Goal: Information Seeking & Learning: Learn about a topic

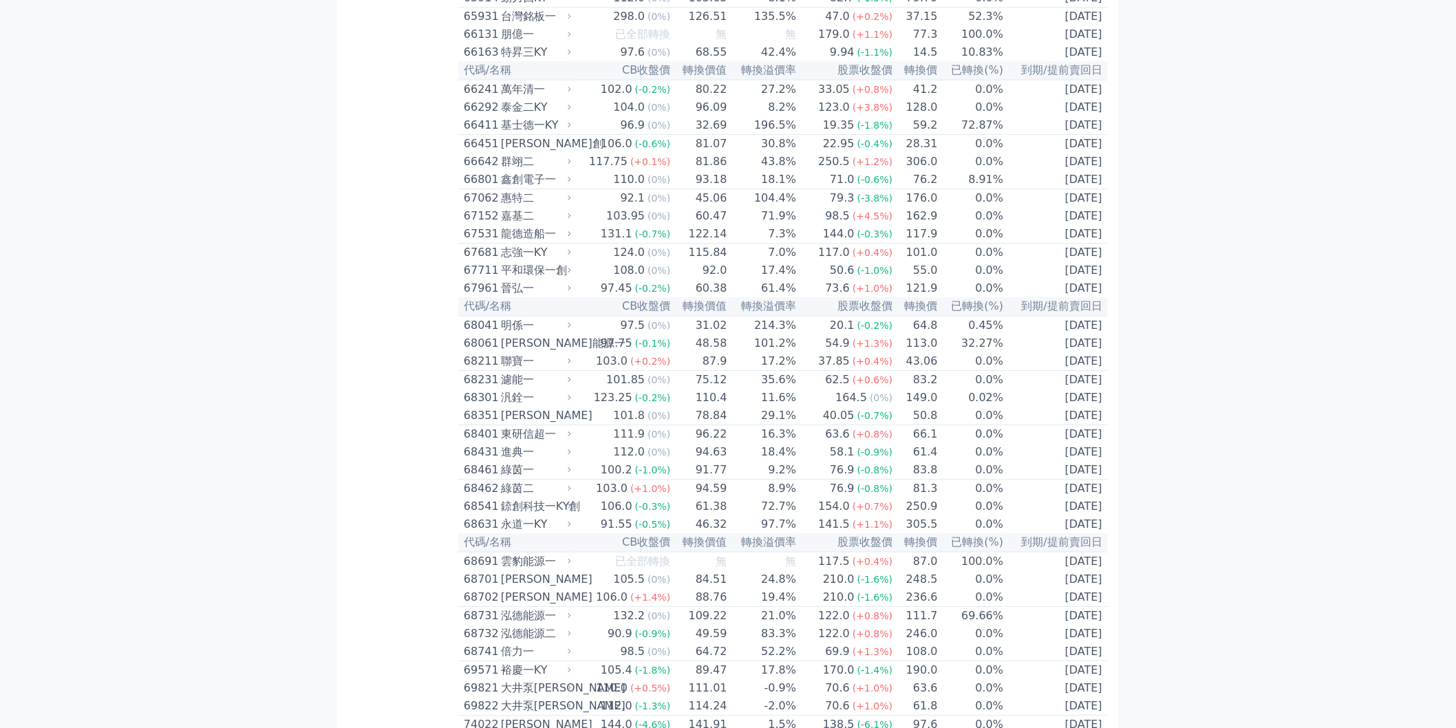
scroll to position [6195, 0]
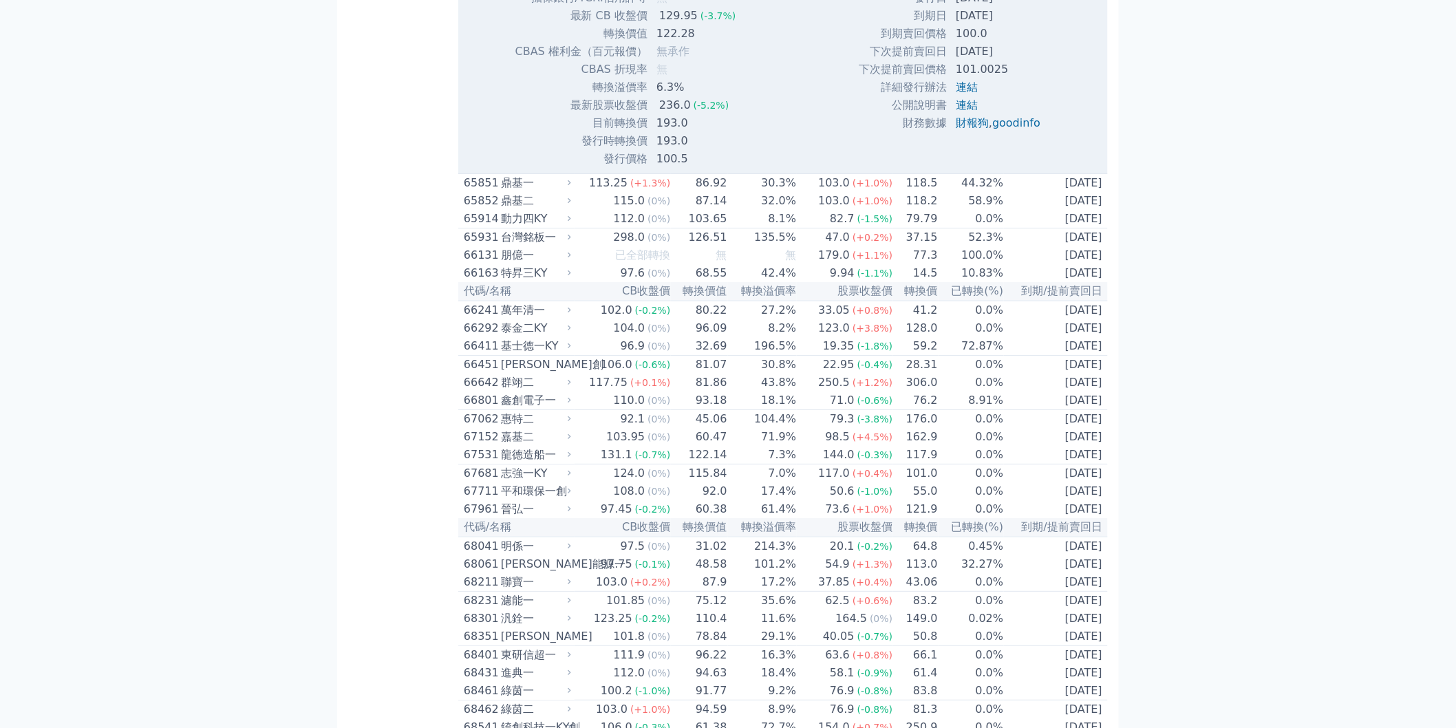
scroll to position [6424, 0]
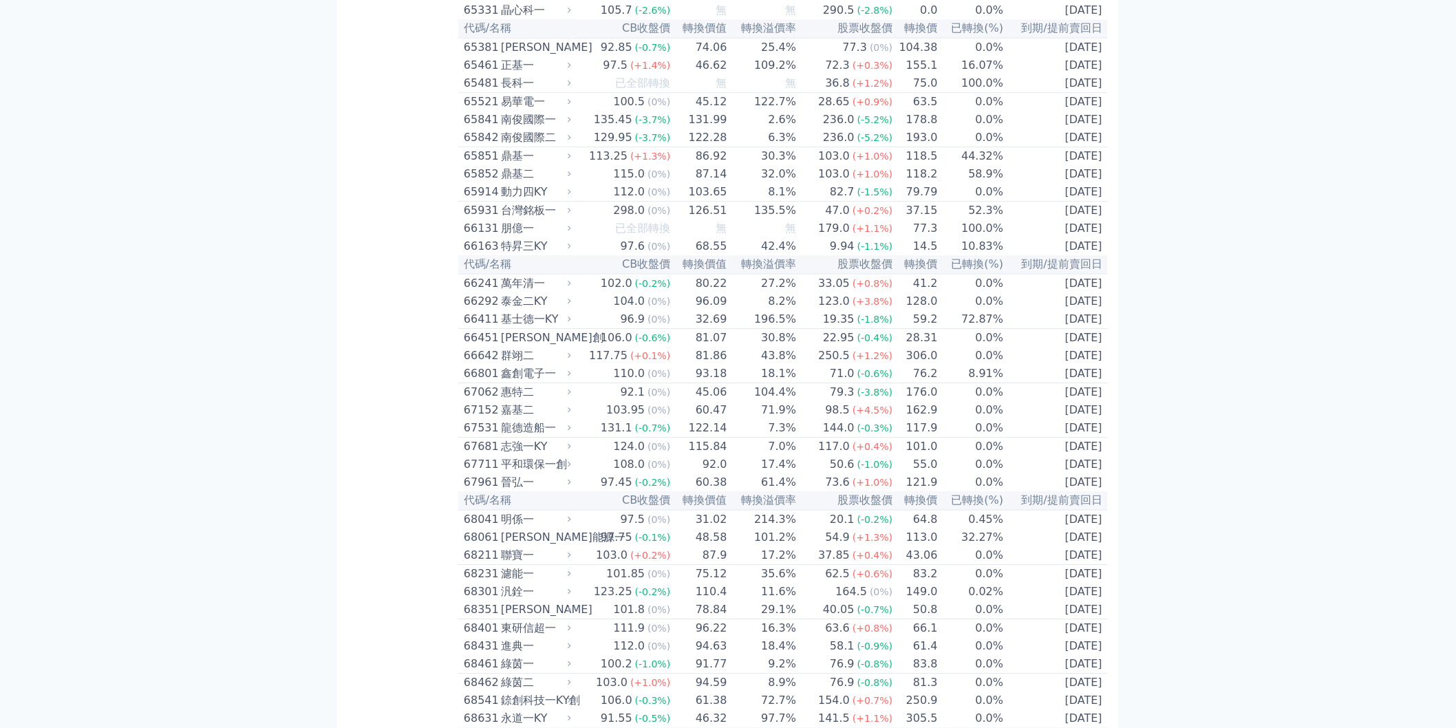
scroll to position [6118, 0]
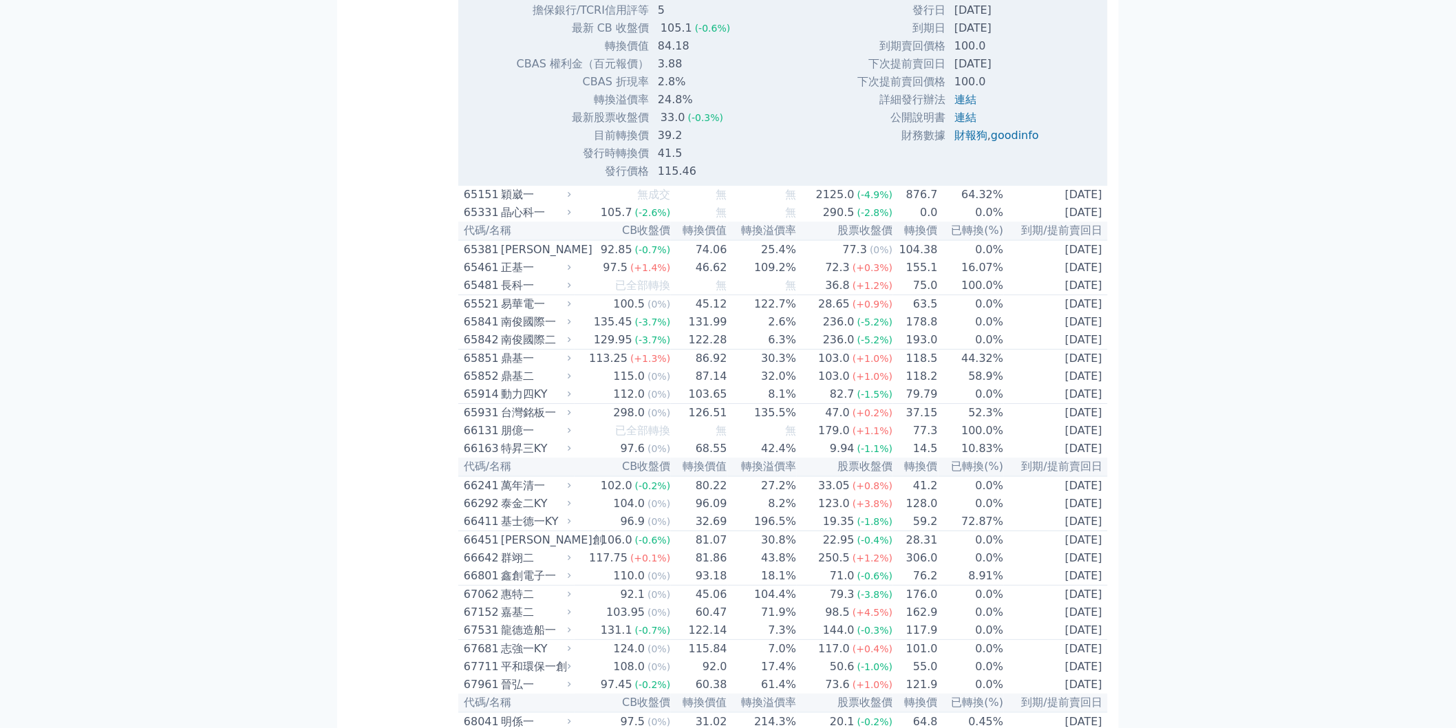
scroll to position [6271, 0]
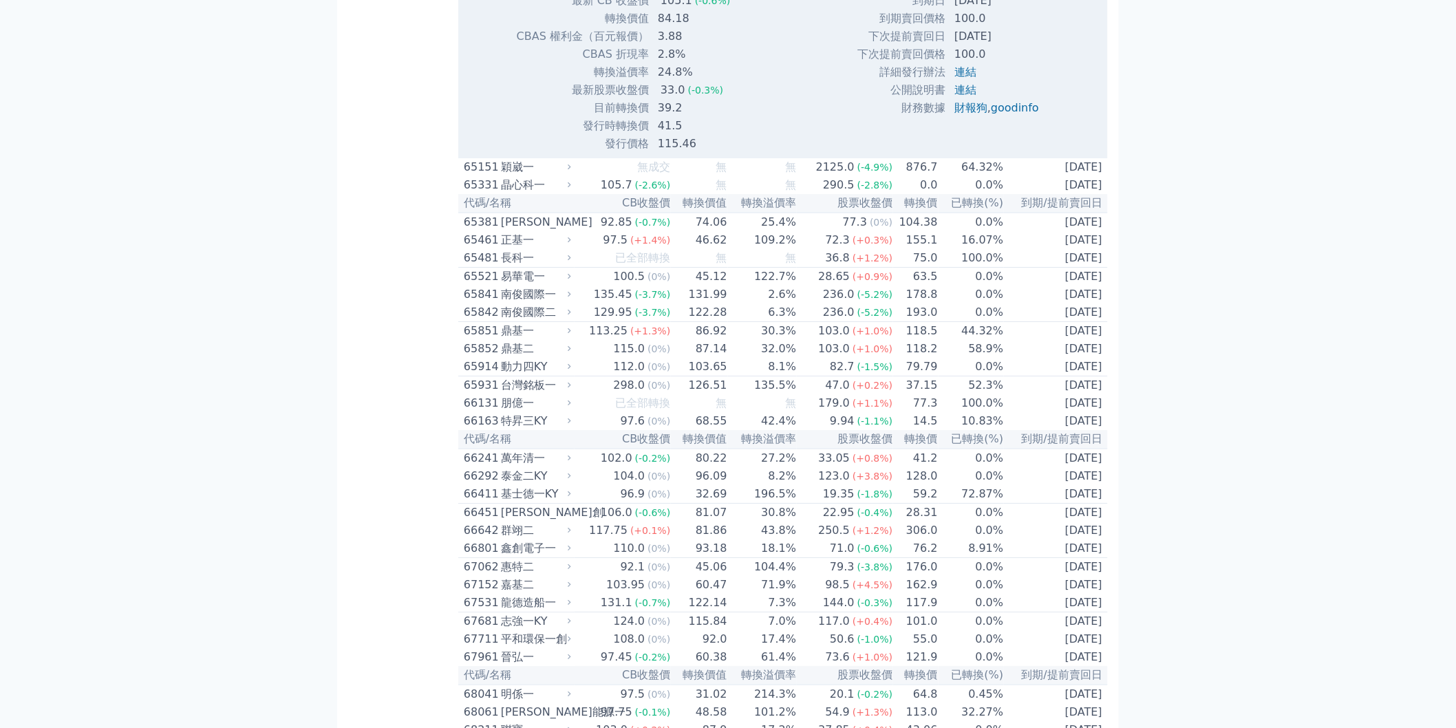
click at [964, 10] on td "[DATE]" at bounding box center [998, 1] width 104 height 18
drag, startPoint x: 962, startPoint y: 439, endPoint x: 1022, endPoint y: 436, distance: 59.9
click at [1022, 10] on td "[DATE]" at bounding box center [998, 1] width 104 height 18
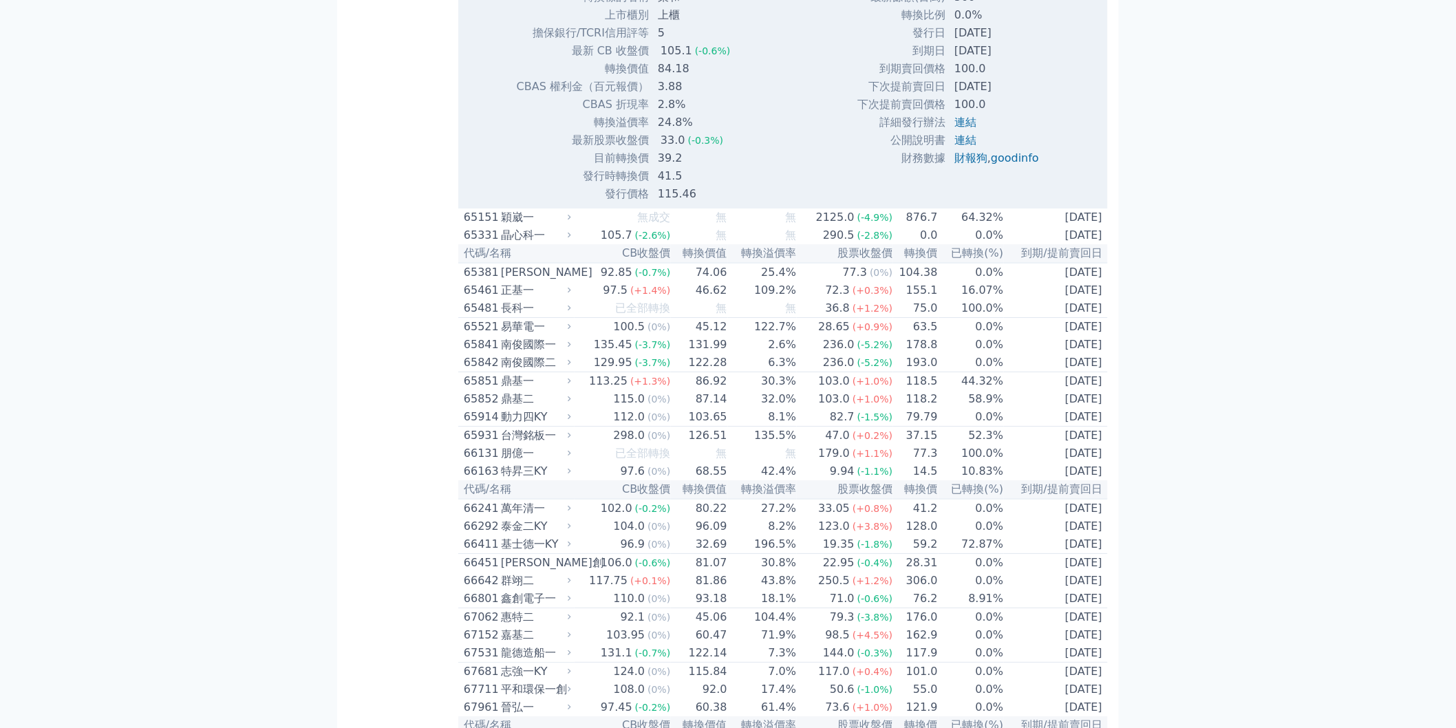
scroll to position [6195, 0]
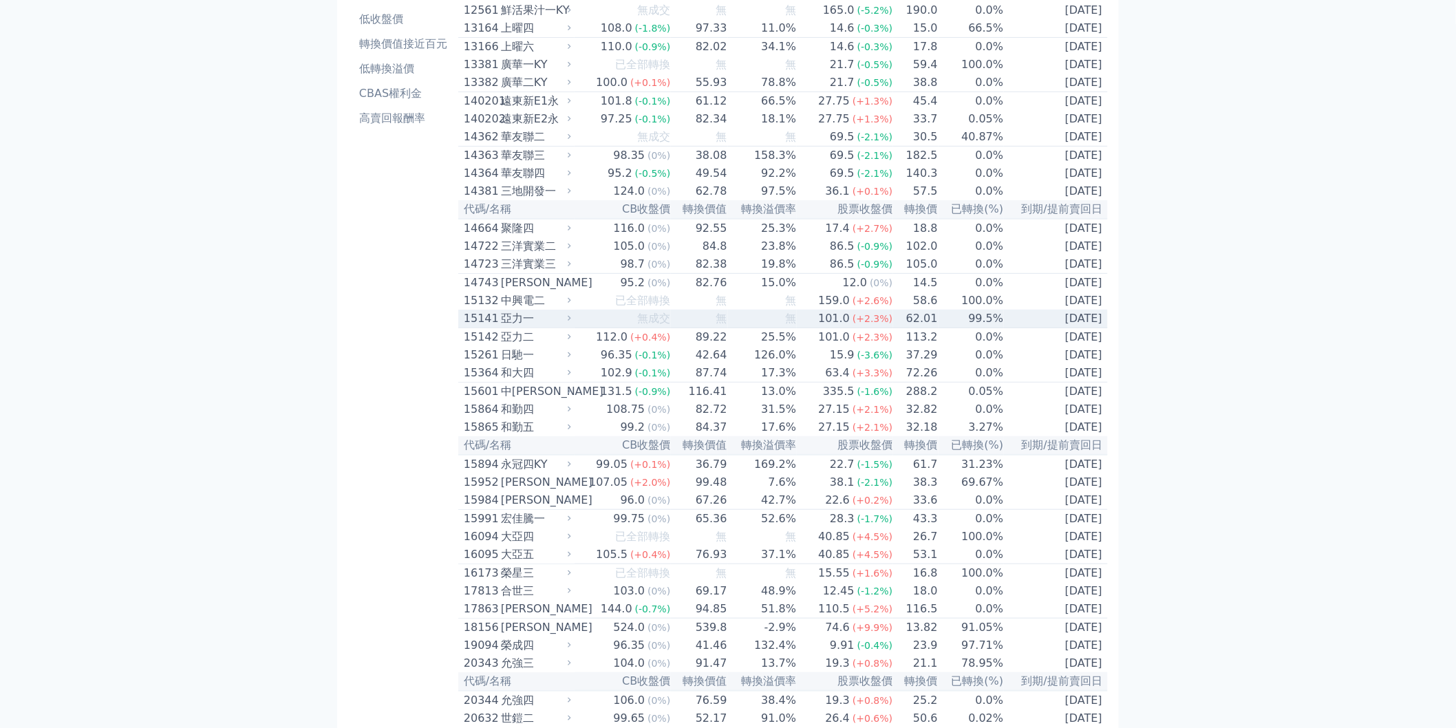
scroll to position [0, 0]
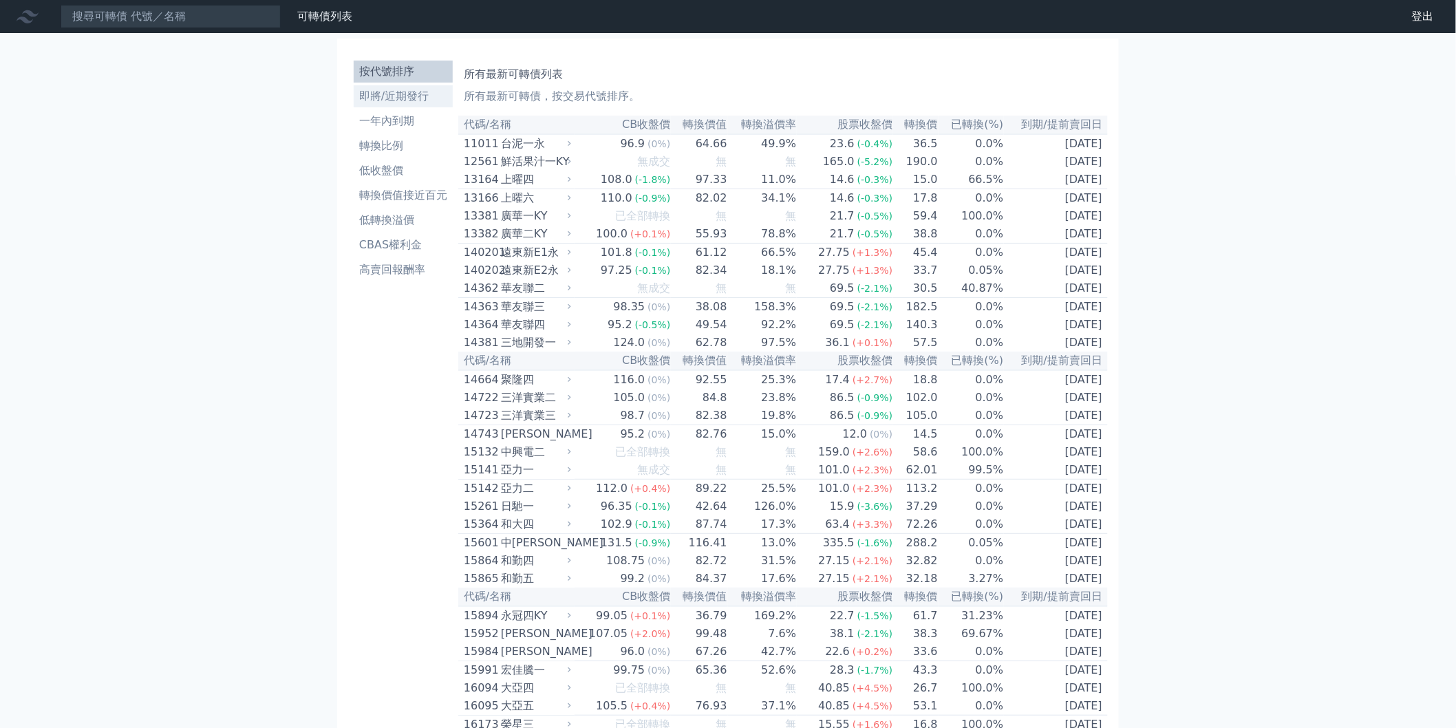
click at [387, 105] on link "即將/近期發行" at bounding box center [403, 96] width 99 height 22
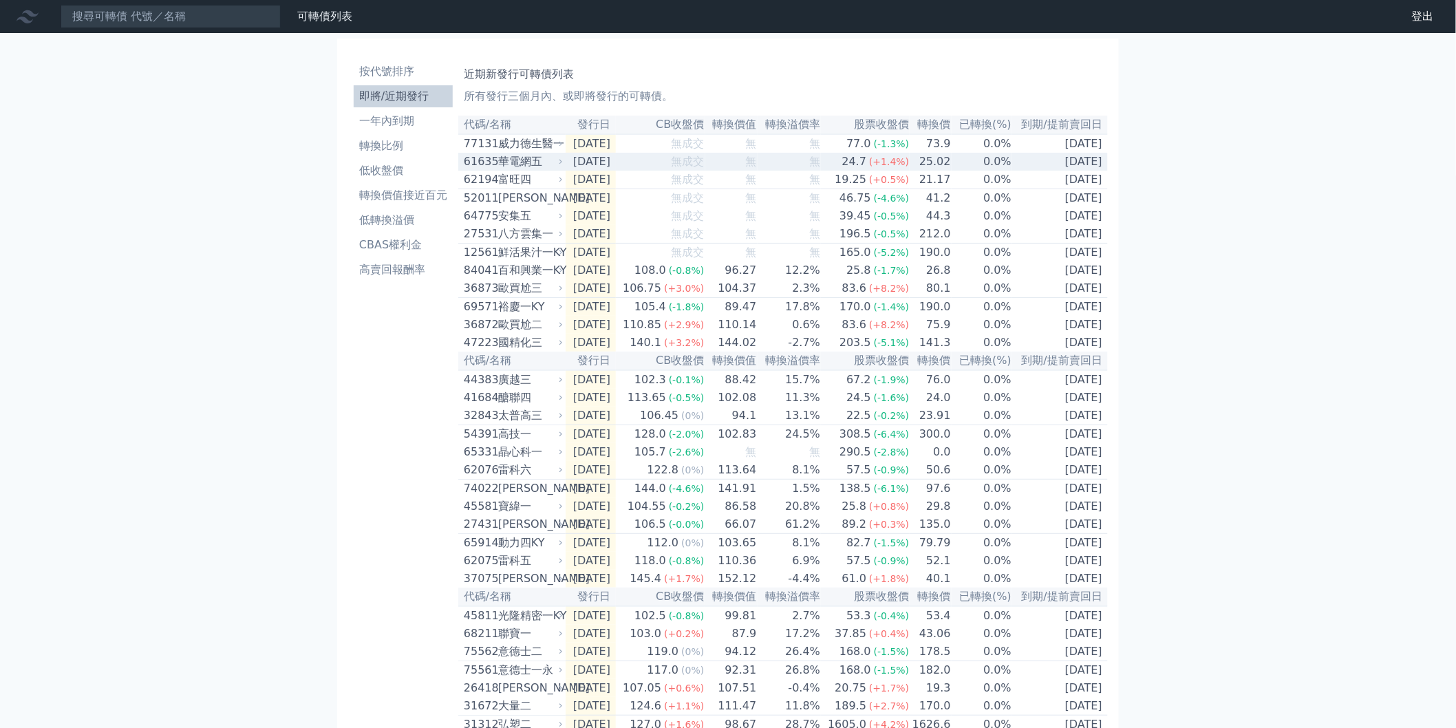
click at [945, 169] on td "25.02" at bounding box center [930, 162] width 41 height 18
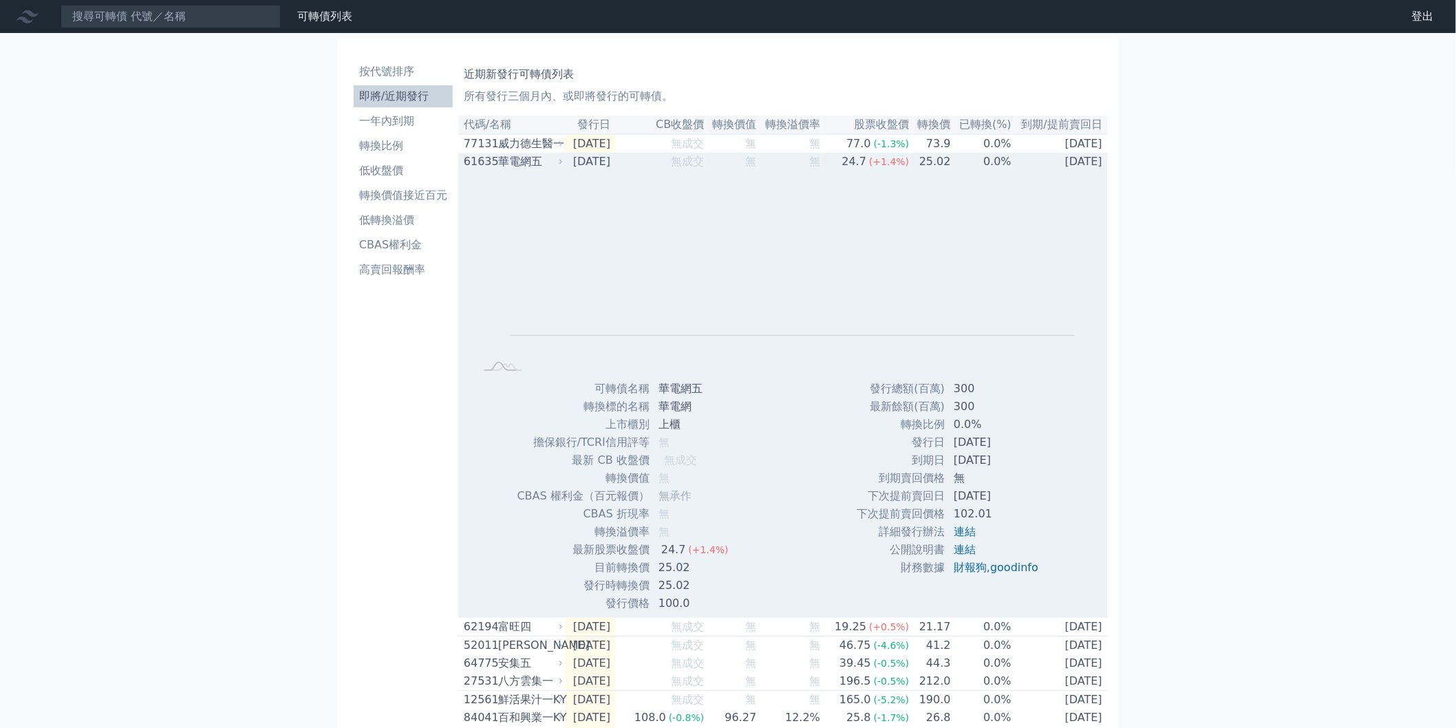
click at [945, 169] on td "25.02" at bounding box center [930, 162] width 41 height 18
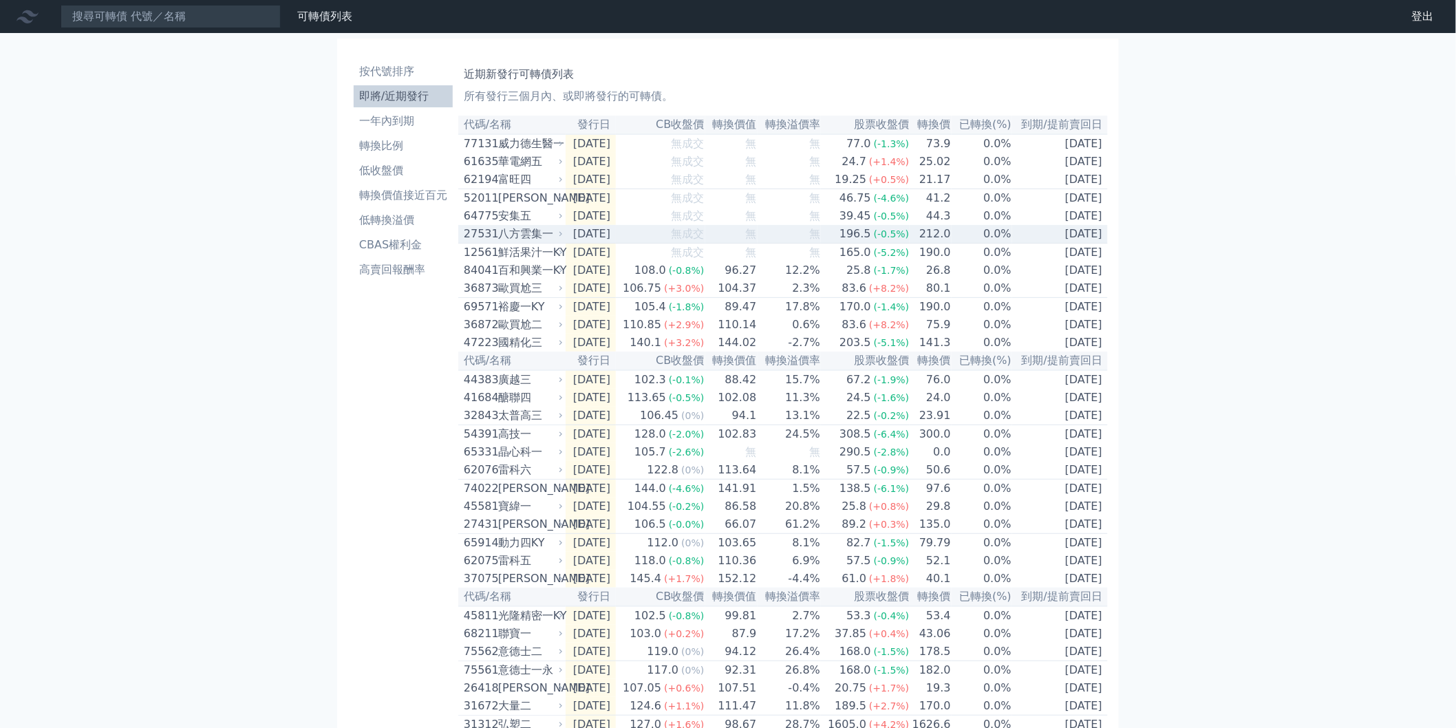
click at [938, 244] on td "212.0" at bounding box center [930, 234] width 41 height 19
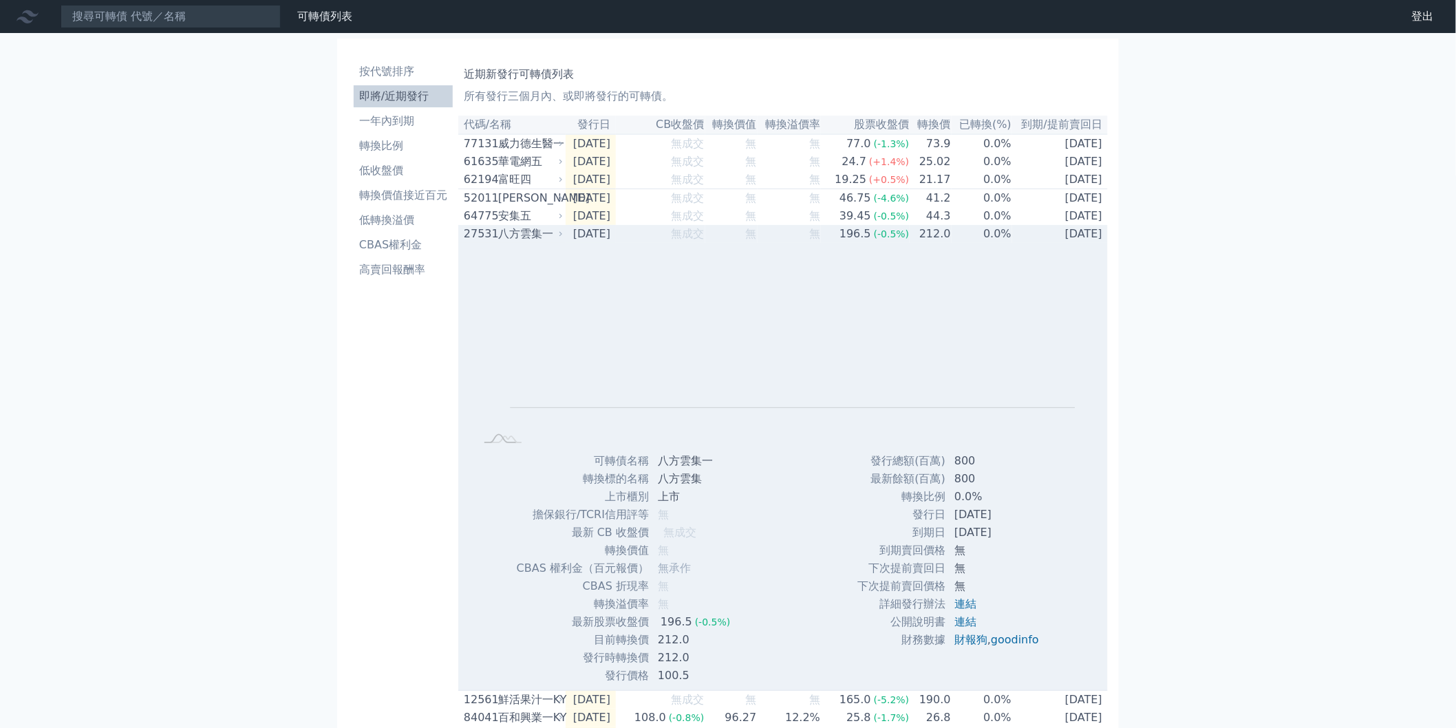
click at [938, 243] on td "212.0" at bounding box center [930, 234] width 41 height 18
